Goal: Information Seeking & Learning: Learn about a topic

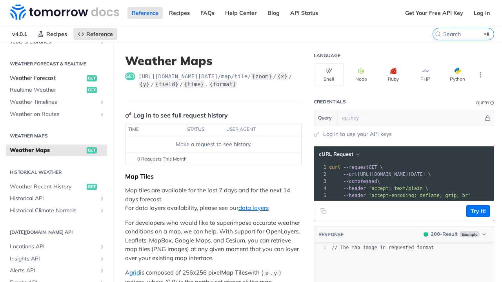
click at [51, 76] on span "Weather Forecast" at bounding box center [47, 78] width 75 height 8
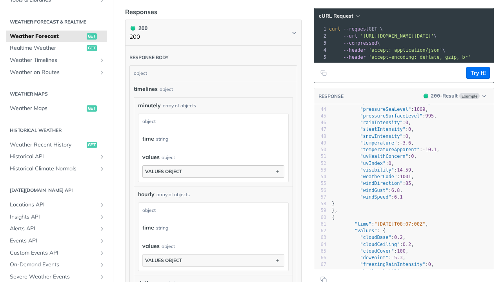
click at [185, 166] on button "values object" at bounding box center [213, 172] width 141 height 12
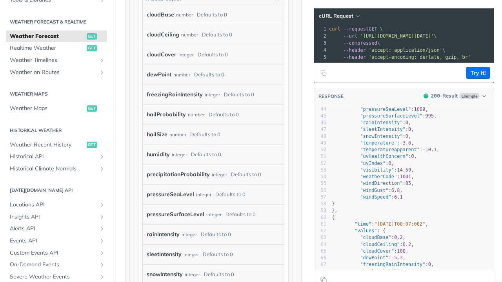
click at [163, 229] on label "rainIntensity" at bounding box center [163, 234] width 33 height 11
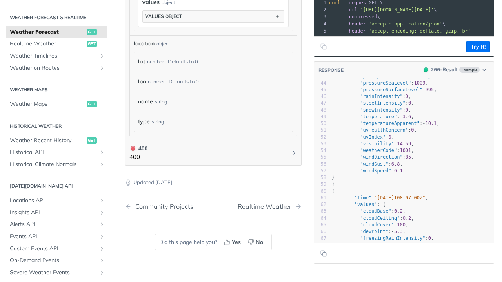
scroll to position [265, 0]
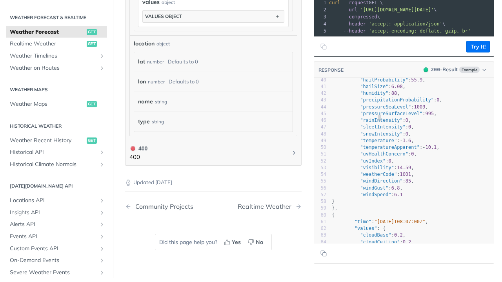
click at [379, 118] on span ""rainIntensity"" at bounding box center [381, 120] width 42 height 5
type textarea ""rainIntensity": 0,"
click at [379, 118] on span ""rainIntensity"" at bounding box center [381, 120] width 42 height 5
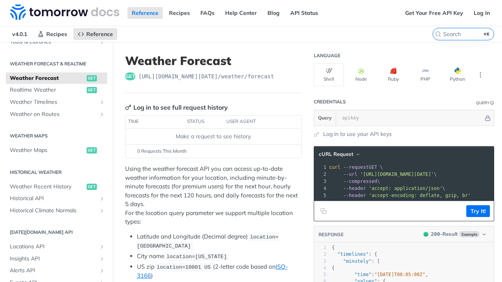
scroll to position [0, 0]
click at [413, 13] on link "Get Your Free API Key" at bounding box center [433, 13] width 67 height 12
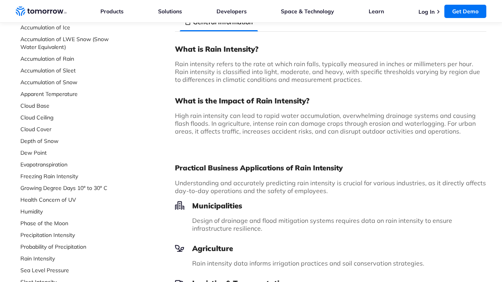
scroll to position [78, 0]
